Goal: Task Accomplishment & Management: Use online tool/utility

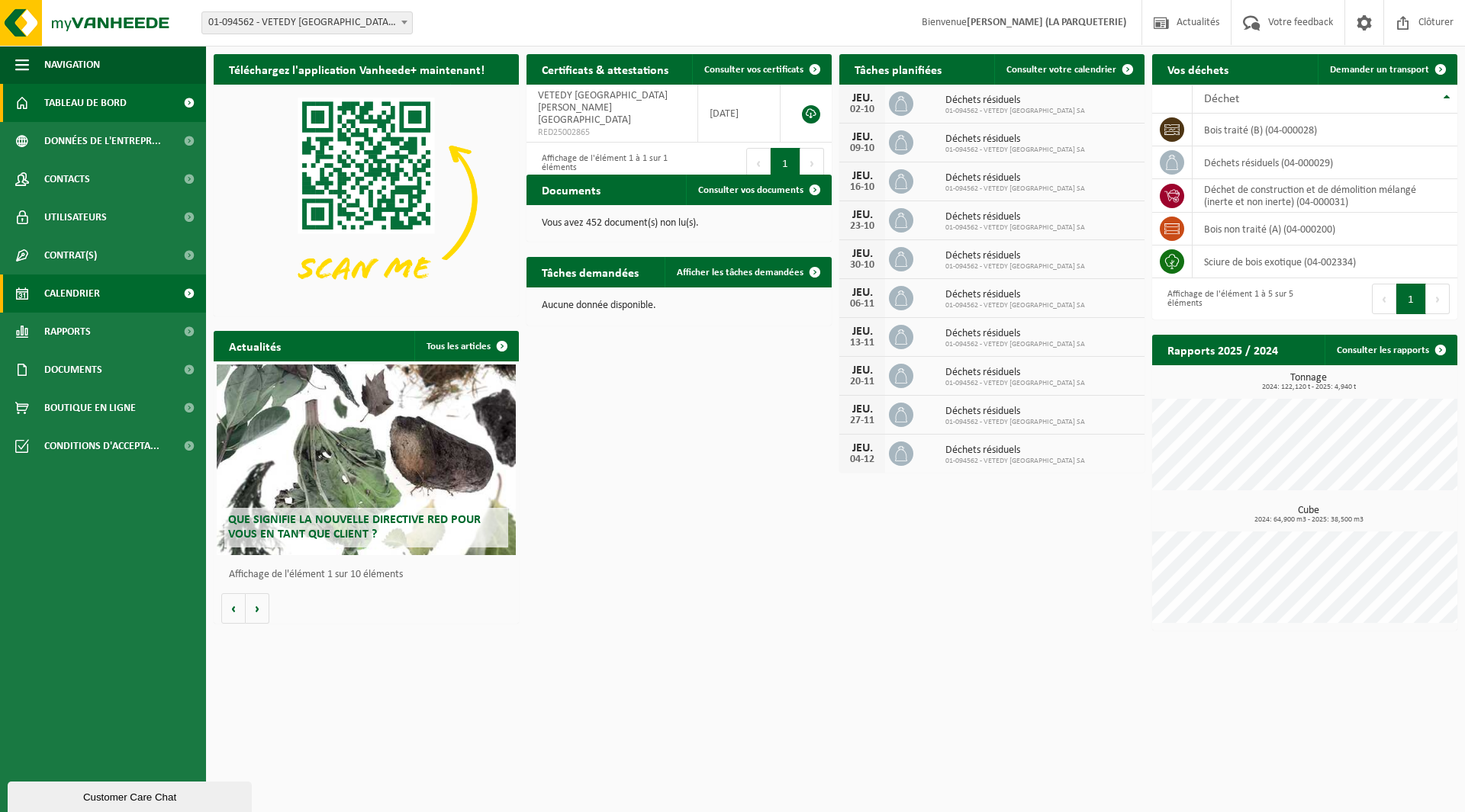
click at [105, 302] on link "Calendrier" at bounding box center [103, 293] width 206 height 38
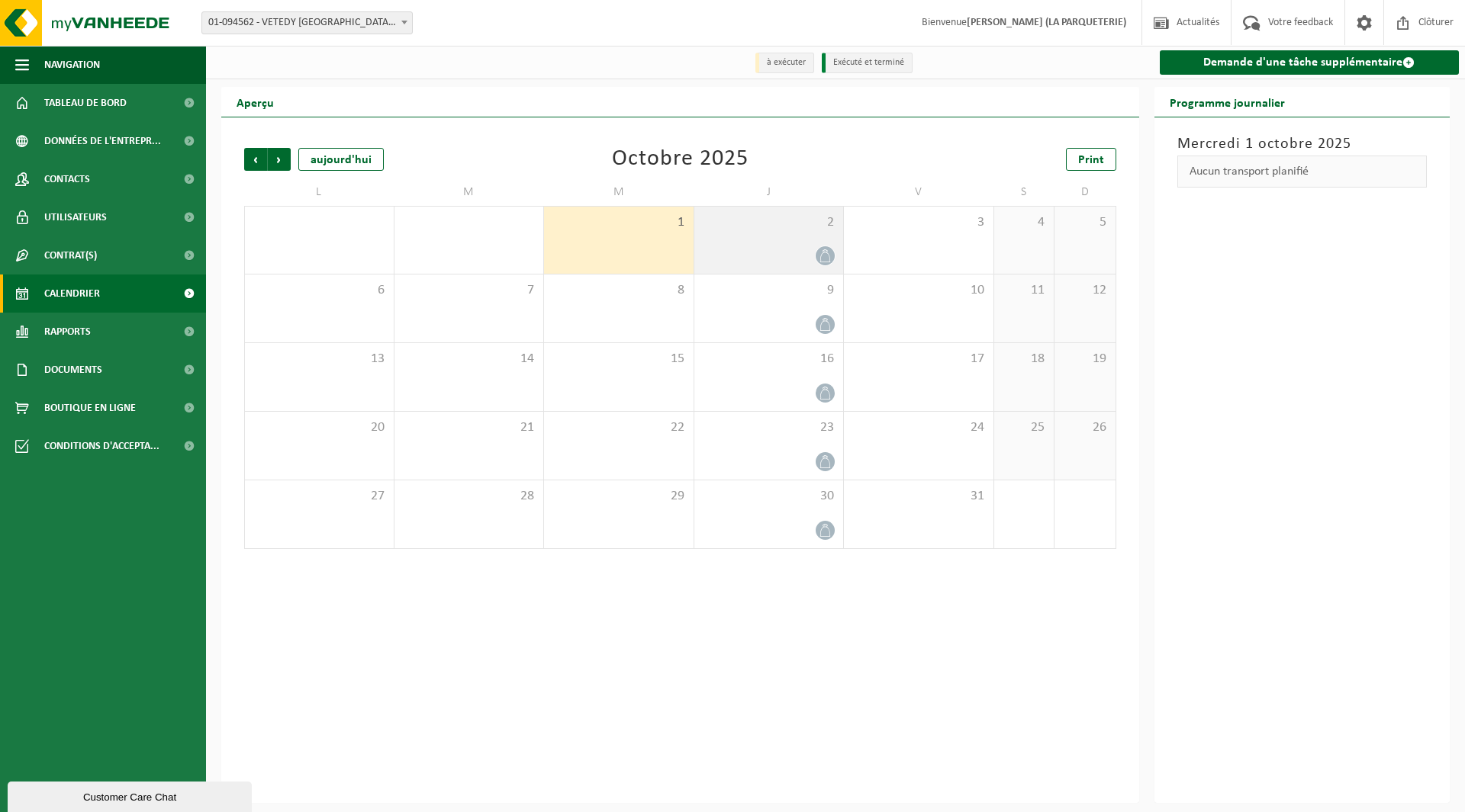
click at [819, 251] on icon at bounding box center [825, 256] width 13 height 13
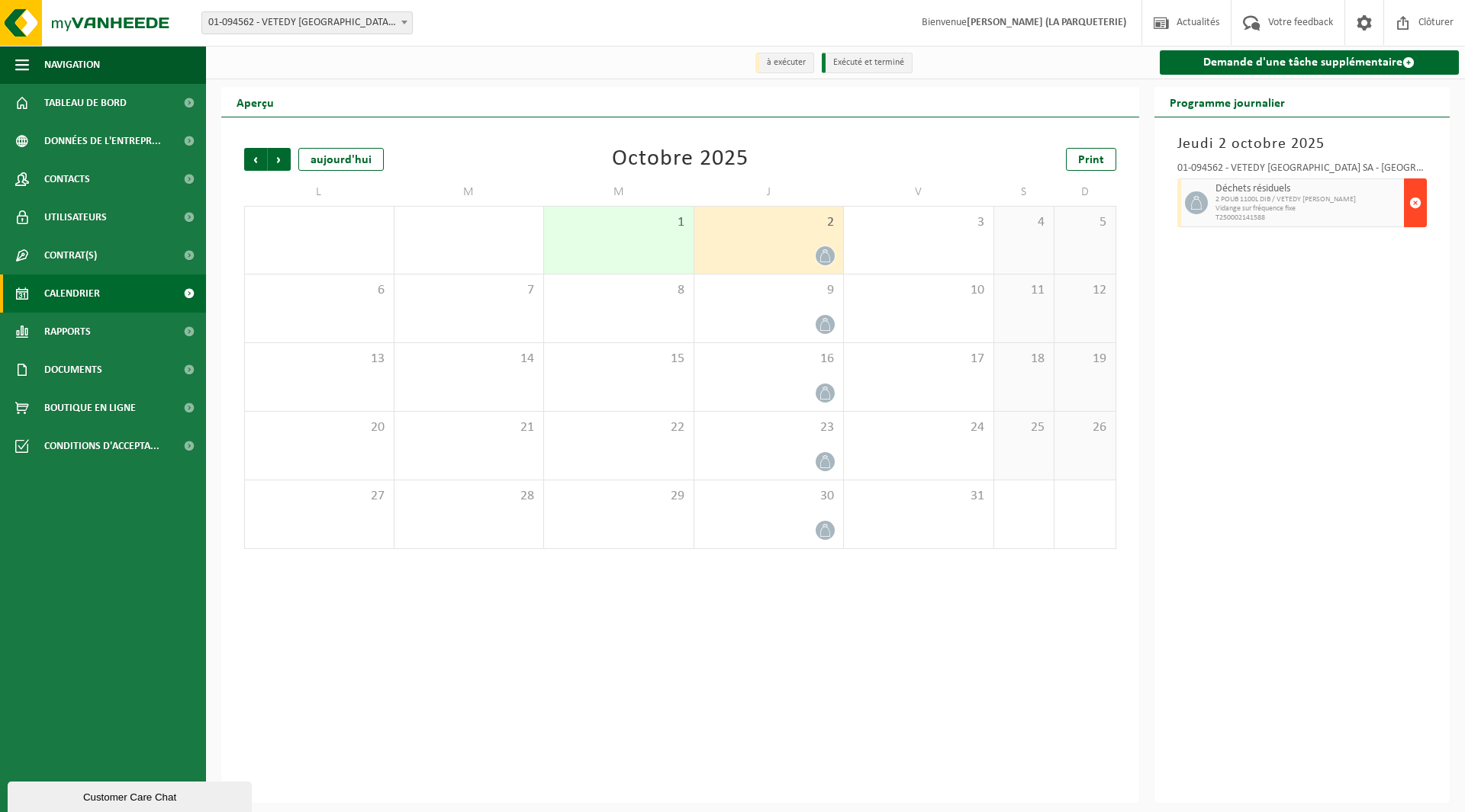
click at [1416, 207] on span "button" at bounding box center [1415, 203] width 13 height 31
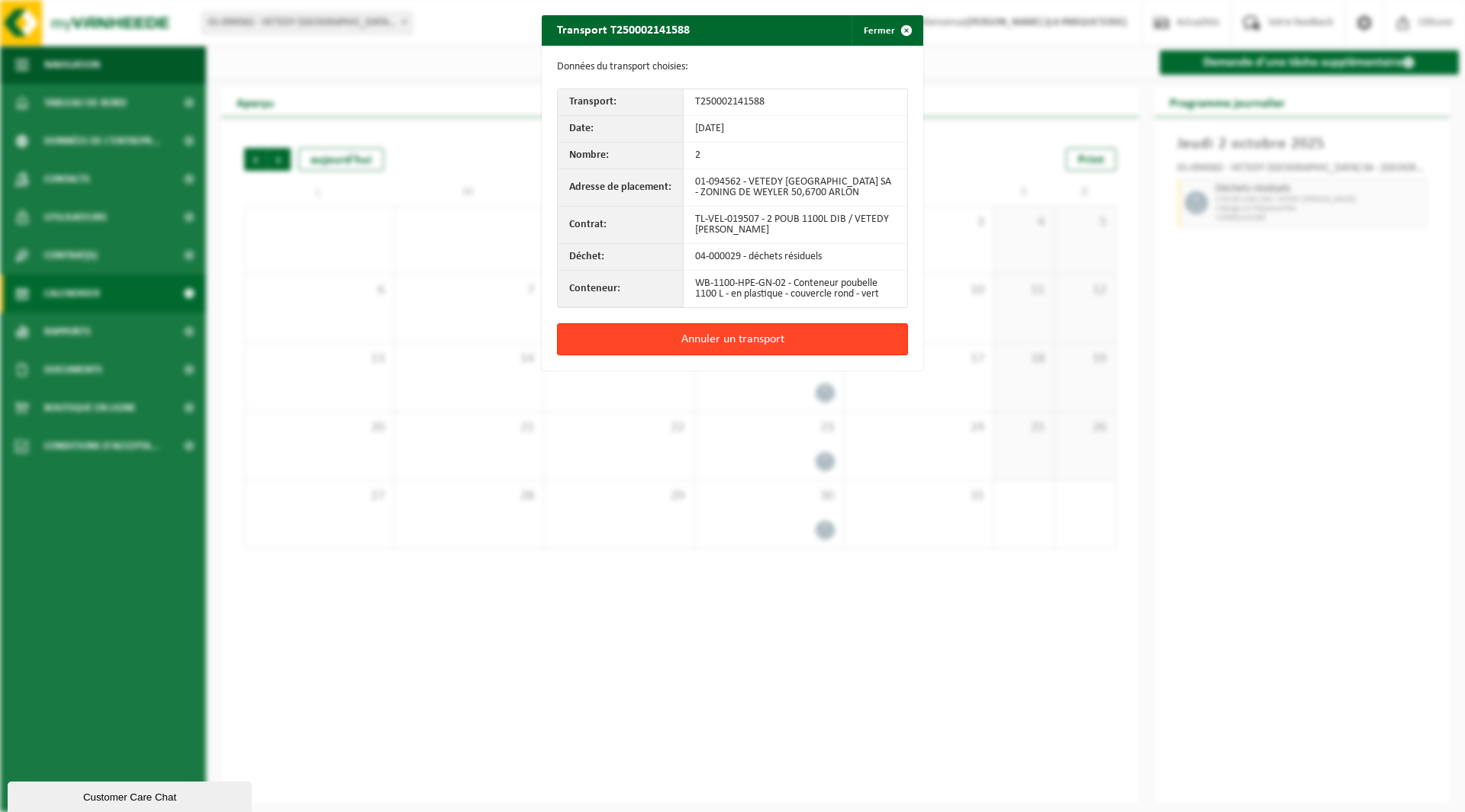
click at [721, 342] on button "Annuler un transport" at bounding box center [733, 339] width 351 height 32
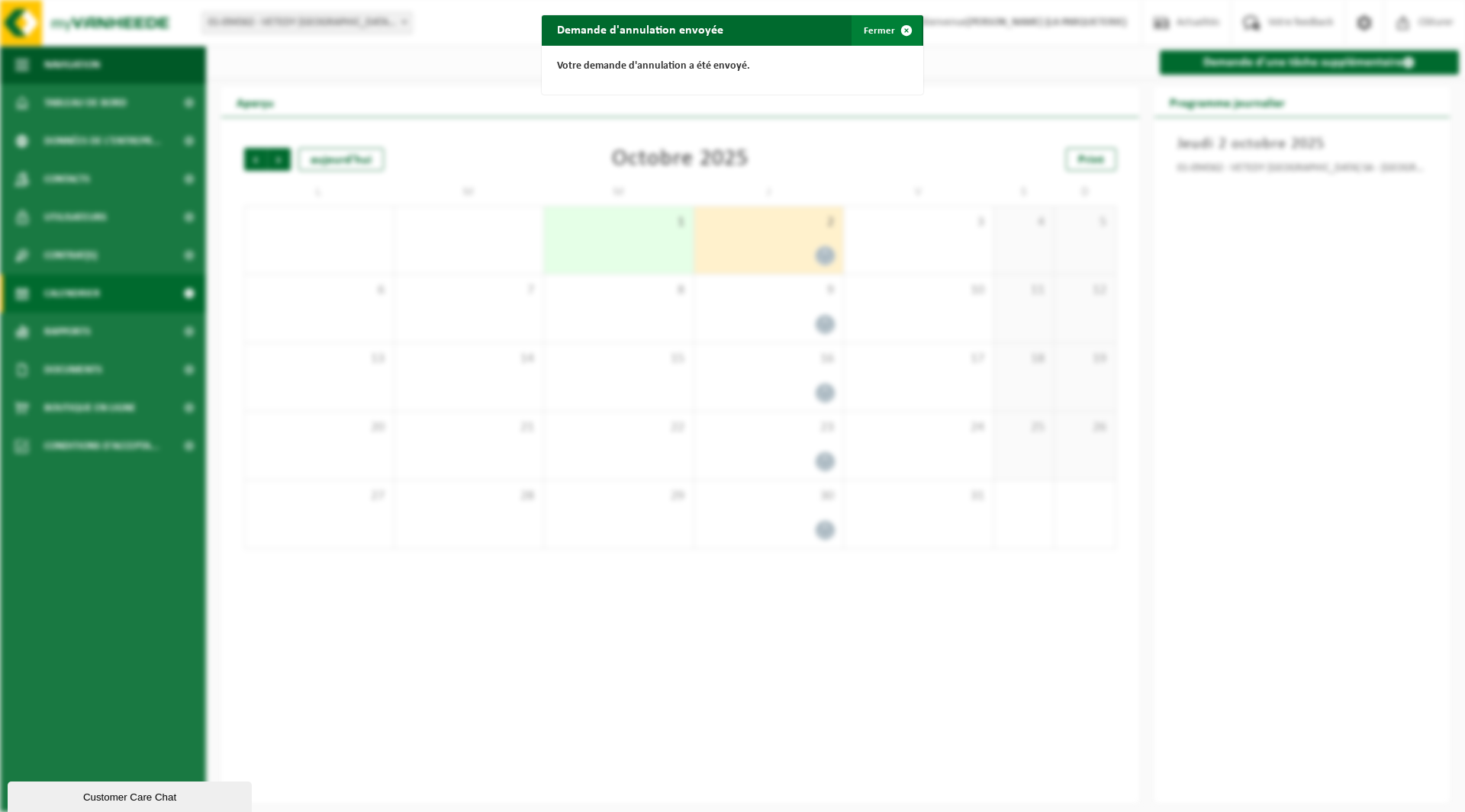
click at [882, 32] on button "Fermer" at bounding box center [887, 31] width 70 height 31
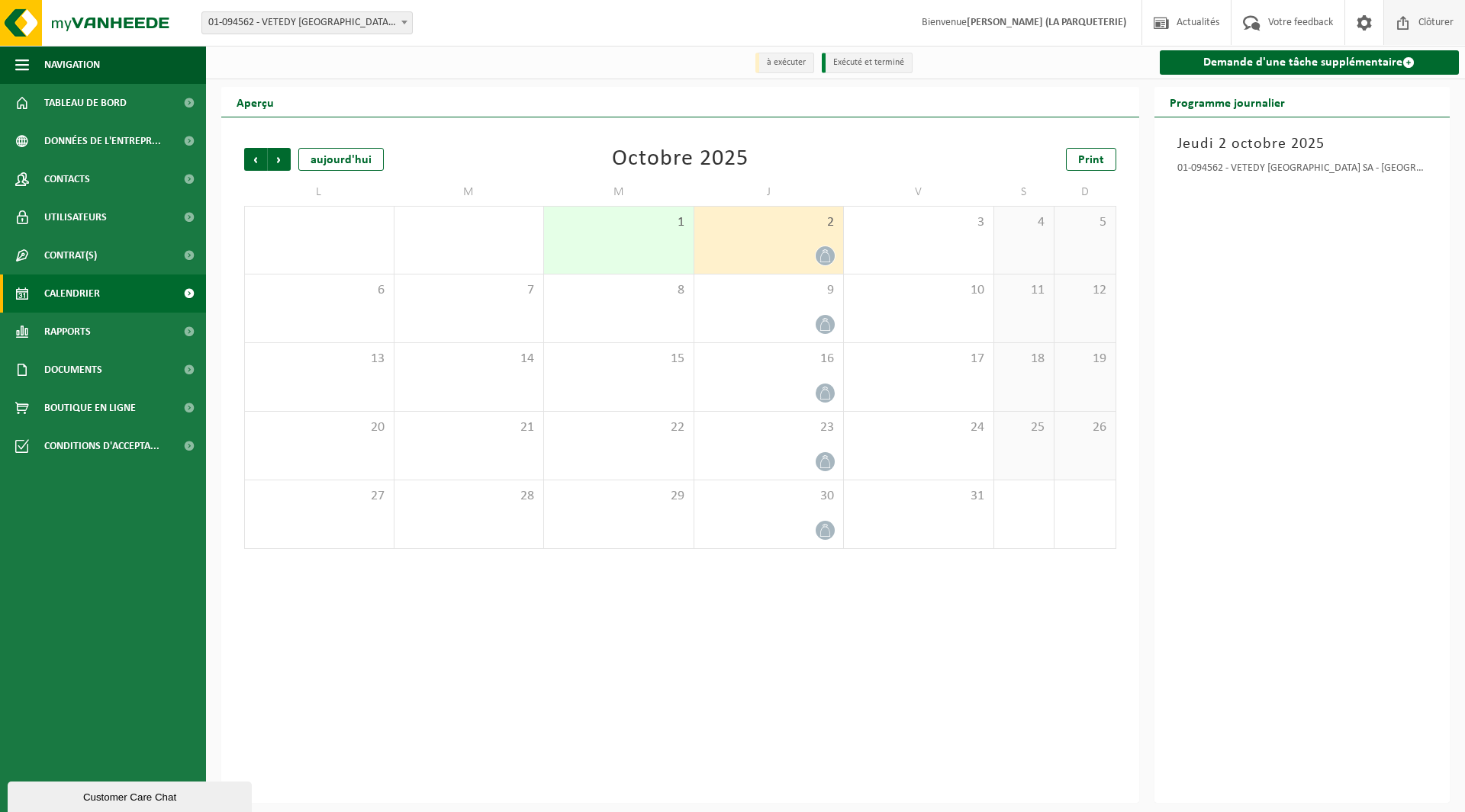
click at [1422, 23] on span "Clôturer" at bounding box center [1435, 23] width 42 height 45
